Goal: Task Accomplishment & Management: Complete application form

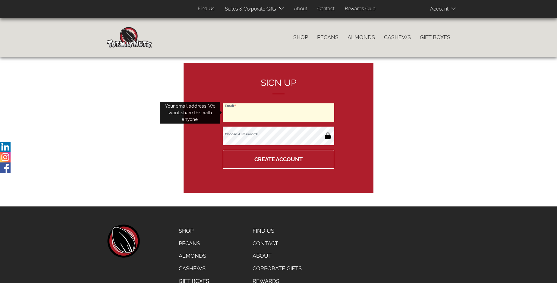
click at [279, 113] on input "Email" at bounding box center [279, 112] width 112 height 19
type input "[EMAIL_ADDRESS][DOMAIN_NAME]"
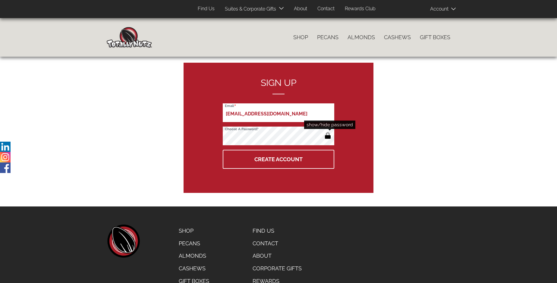
click at [328, 136] on button "button" at bounding box center [328, 137] width 10 height 10
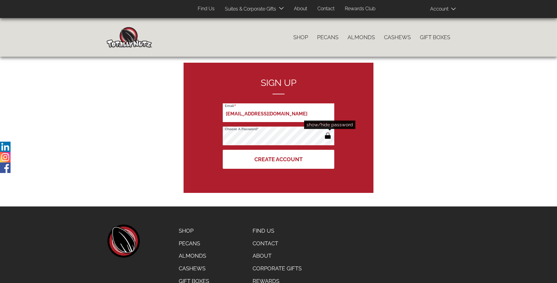
click at [279, 159] on button "Create Account" at bounding box center [279, 159] width 112 height 19
